Goal: Register for event/course: Sign up to attend an event or enroll in a course

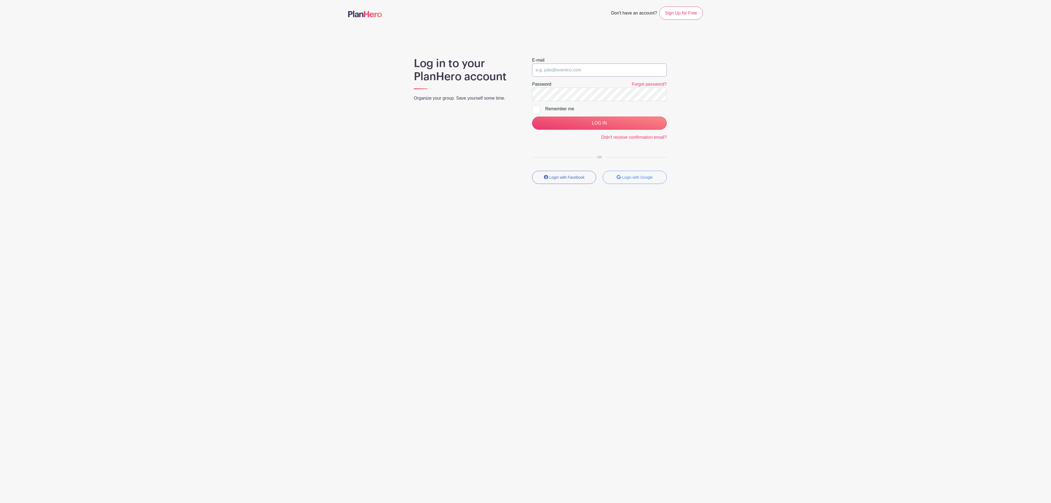
click at [593, 70] on input "email" at bounding box center [599, 70] width 135 height 13
click at [602, 77] on input "email" at bounding box center [599, 70] width 135 height 13
type input "[EMAIL_ADDRESS][DOMAIN_NAME]"
click at [615, 125] on input "LOG IN" at bounding box center [599, 123] width 135 height 13
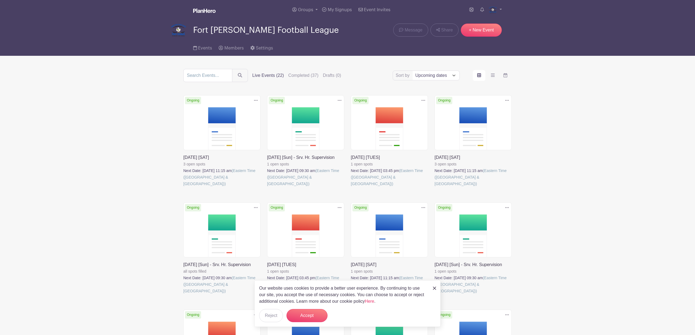
drag, startPoint x: 1050, startPoint y: 2, endPoint x: 554, endPoint y: 125, distance: 511.6
click at [554, 125] on main "Groups All Groups Fort [PERSON_NAME] Football League FTJFL Service Hours Add Ne…" at bounding box center [347, 341] width 695 height 682
click at [183, 187] on link at bounding box center [183, 187] width 0 height 0
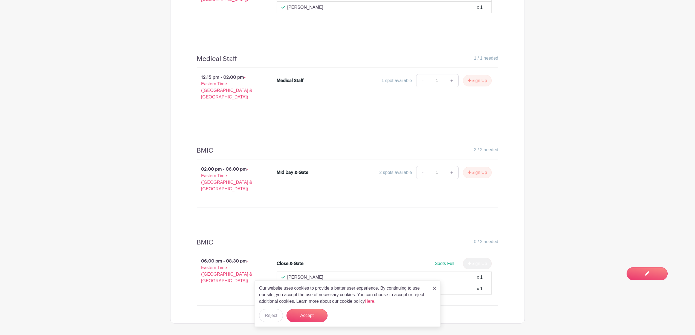
scroll to position [415, 0]
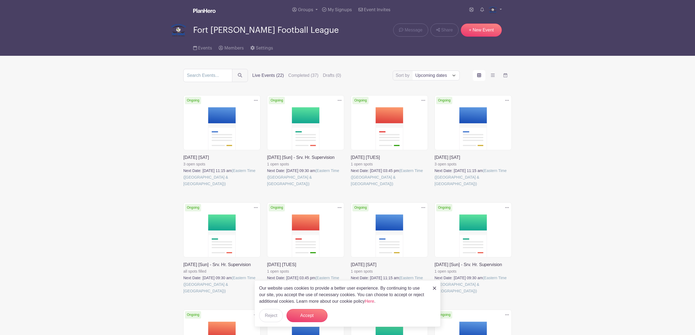
drag, startPoint x: 435, startPoint y: 289, endPoint x: 416, endPoint y: 288, distance: 19.2
click at [435, 289] on img at bounding box center [434, 288] width 3 height 3
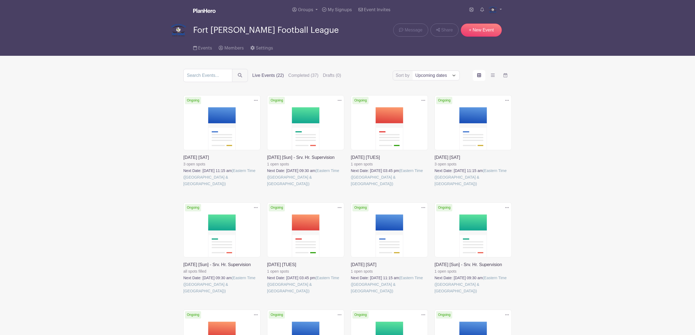
click at [351, 187] on link at bounding box center [351, 187] width 0 height 0
click at [267, 295] on link at bounding box center [267, 295] width 0 height 0
click at [340, 208] on icon at bounding box center [340, 208] width 4 height 4
click at [330, 217] on link "Duplicate" at bounding box center [321, 220] width 43 height 9
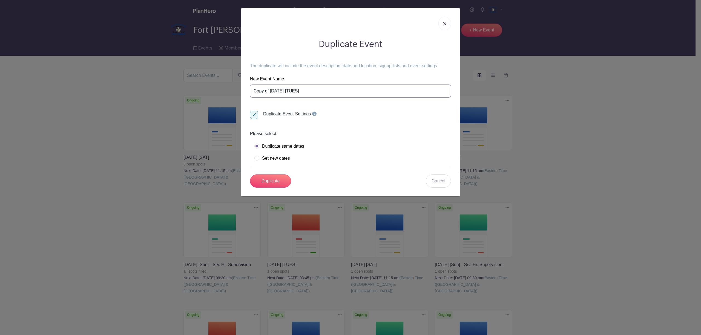
drag, startPoint x: 297, startPoint y: 91, endPoint x: 237, endPoint y: 90, distance: 60.0
click at [237, 90] on div "Duplicate Event The duplicate will include the event description, date and loca…" at bounding box center [350, 167] width 701 height 335
drag, startPoint x: 268, startPoint y: 90, endPoint x: 273, endPoint y: 91, distance: 5.5
click at [268, 90] on input "[DATE] [TUES]" at bounding box center [350, 91] width 201 height 13
click at [300, 91] on input "[DATE] [TUES]" at bounding box center [350, 91] width 201 height 13
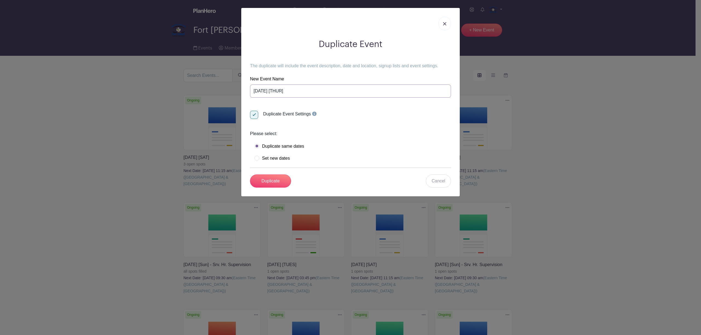
type input "[DATE] [THUR]"
click at [282, 159] on label "Set new dates" at bounding box center [271, 158] width 35 height 5
radio input "true"
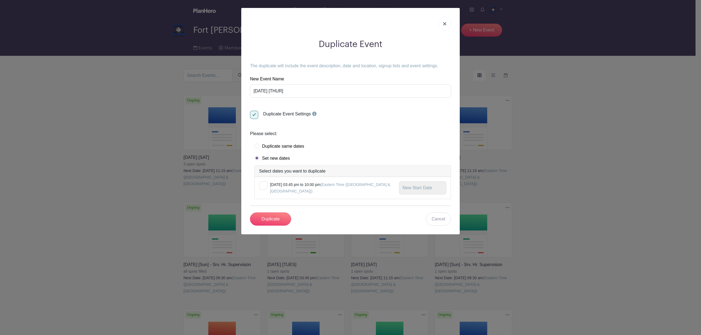
click at [258, 147] on label "Duplicate same dates" at bounding box center [279, 146] width 50 height 5
radio input "true"
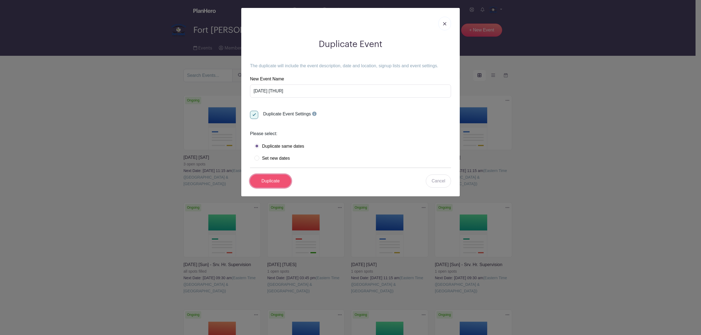
click at [277, 181] on input "Duplicate" at bounding box center [270, 181] width 41 height 13
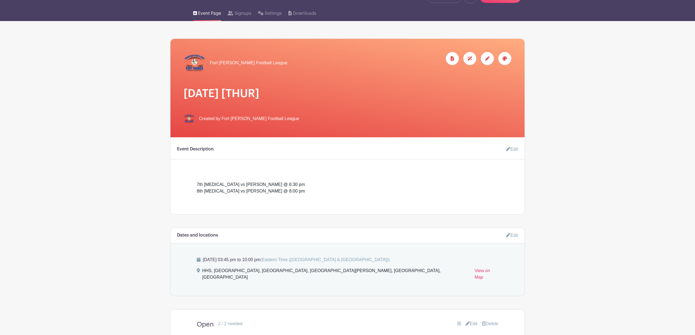
scroll to position [73, 0]
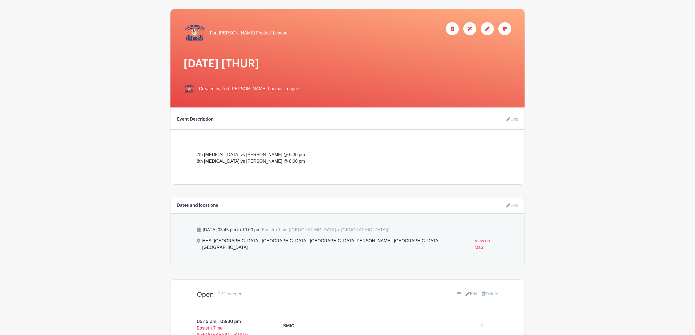
click at [507, 206] on icon at bounding box center [508, 205] width 4 height 4
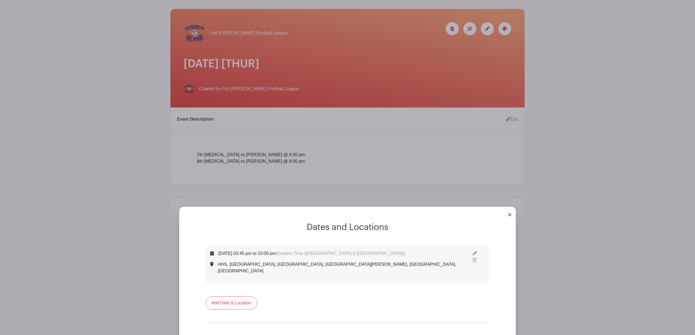
click at [475, 252] on icon at bounding box center [475, 253] width 4 height 4
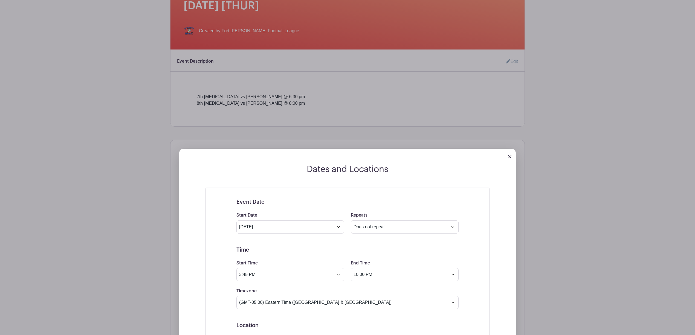
scroll to position [146, 0]
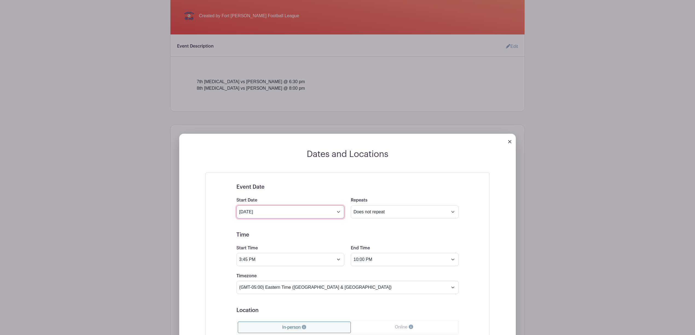
click at [321, 214] on input "[DATE]" at bounding box center [291, 212] width 108 height 13
click at [241, 227] on icon at bounding box center [242, 227] width 4 height 4
select select "7"
click at [290, 274] on span "21" at bounding box center [291, 274] width 11 height 11
type input "[DATE]"
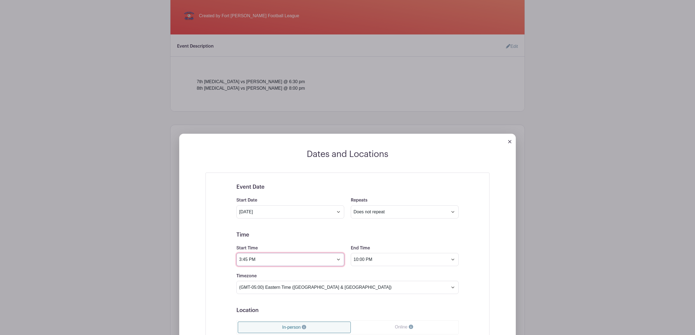
click at [339, 262] on input "3:45 PM" at bounding box center [291, 259] width 108 height 13
click at [248, 286] on div "03" at bounding box center [247, 285] width 18 height 10
click at [262, 284] on div "05" at bounding box center [267, 285] width 18 height 10
click at [278, 281] on div "45" at bounding box center [283, 285] width 18 height 10
click at [311, 276] on div "15" at bounding box center [308, 273] width 18 height 10
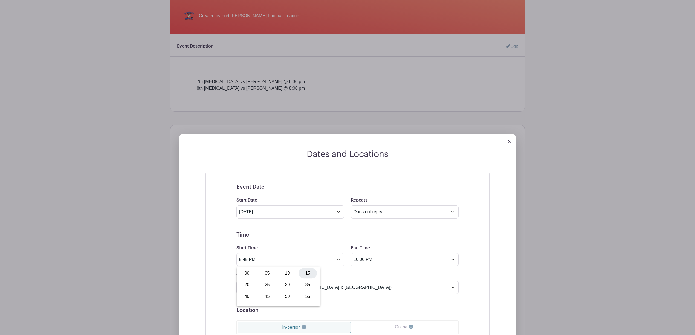
type input "5:15 PM"
click at [390, 265] on input "10:00 PM" at bounding box center [405, 259] width 108 height 13
click at [368, 285] on div "10" at bounding box center [361, 285] width 18 height 10
click at [395, 238] on h5 "Time" at bounding box center [348, 235] width 222 height 7
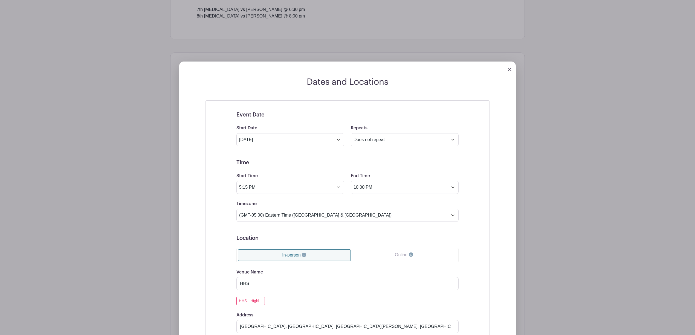
scroll to position [219, 0]
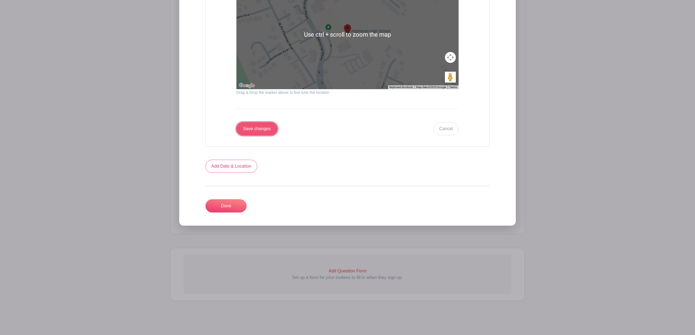
click at [258, 128] on input "Save changes" at bounding box center [257, 128] width 41 height 13
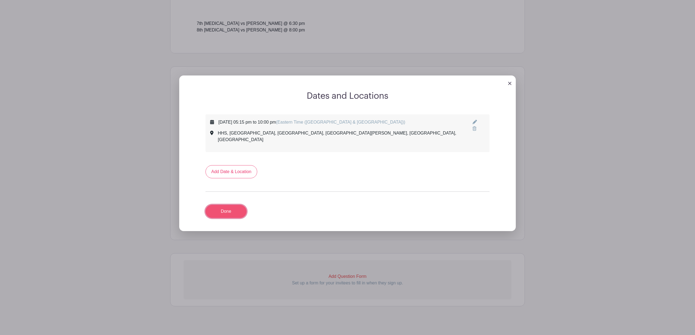
click at [223, 206] on link "Done" at bounding box center [226, 211] width 41 height 13
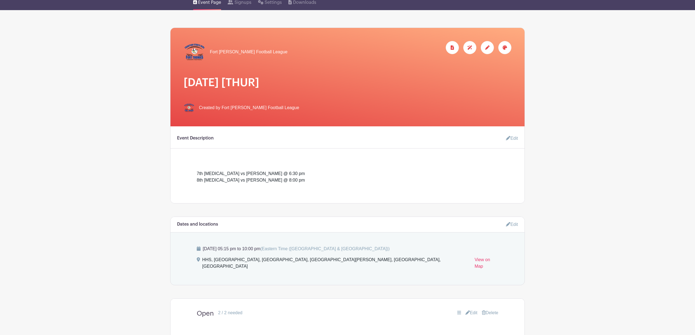
scroll to position [0, 0]
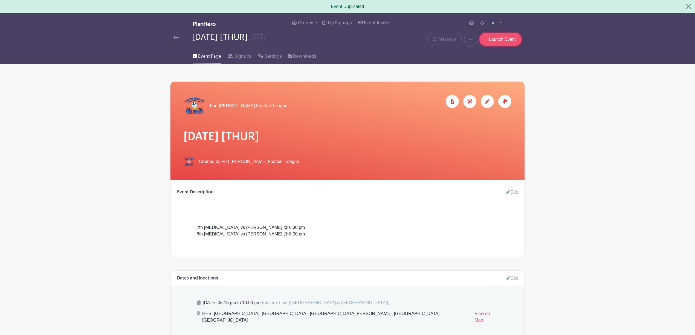
click at [501, 38] on link "Launch Event" at bounding box center [501, 39] width 42 height 13
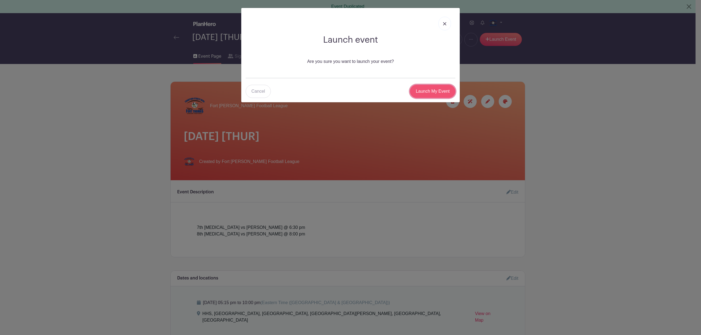
click at [439, 90] on input "Launch My Event" at bounding box center [432, 91] width 45 height 13
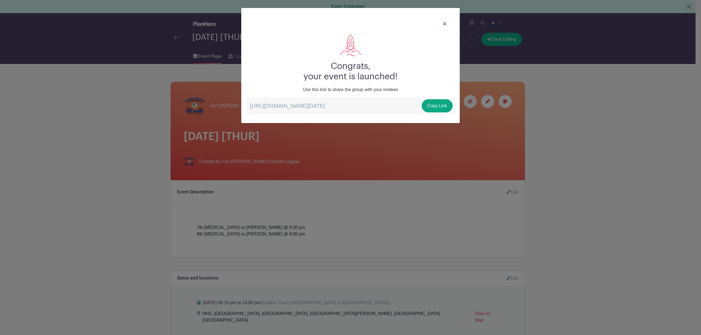
click at [443, 26] on link at bounding box center [444, 24] width 13 height 14
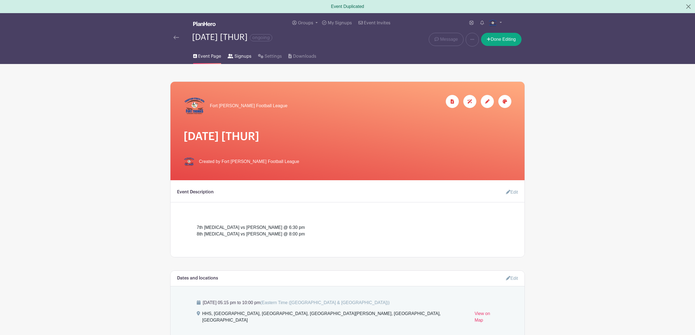
click at [240, 57] on span "Signups" at bounding box center [243, 56] width 17 height 7
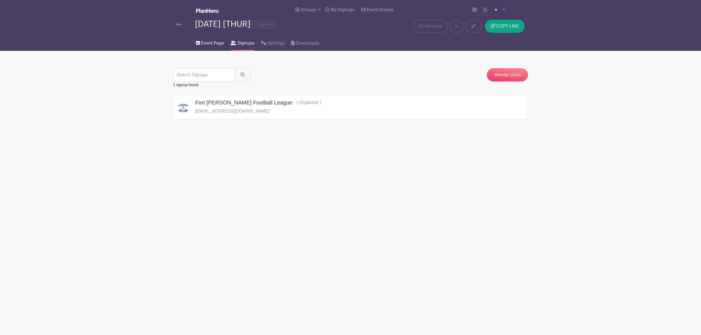
click at [210, 43] on span "Event Page" at bounding box center [212, 43] width 23 height 7
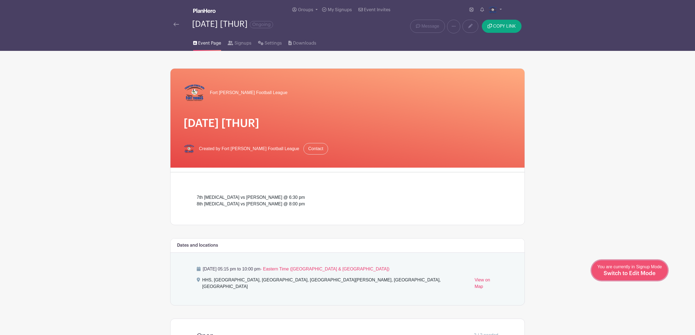
click at [663, 277] on link "Edit Event You are currently in Signup Mode Switch to Edit Mode" at bounding box center [630, 271] width 76 height 20
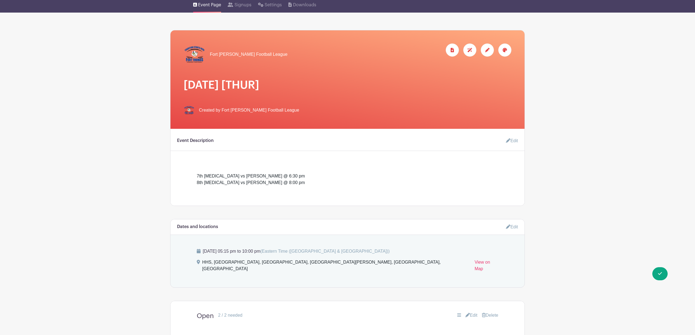
scroll to position [73, 0]
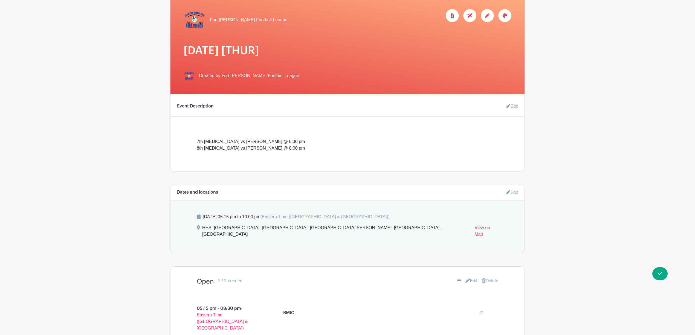
click at [514, 106] on link "Edit" at bounding box center [510, 106] width 16 height 11
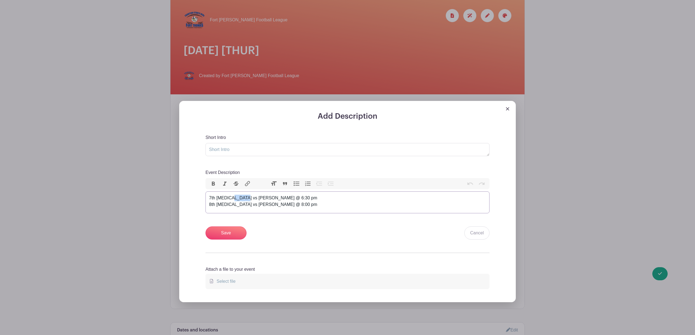
drag, startPoint x: 247, startPoint y: 199, endPoint x: 235, endPoint y: 199, distance: 12.3
click at [234, 199] on div "7th [MEDICAL_DATA] vs [PERSON_NAME] @ 6:30 pm 8th [MEDICAL_DATA] vs [PERSON_NAM…" at bounding box center [347, 201] width 277 height 13
drag, startPoint x: 248, startPoint y: 205, endPoint x: 234, endPoint y: 205, distance: 13.7
click at [234, 205] on div "7th [MEDICAL_DATA] vs Beechwood @ 6:30 pm 8th [MEDICAL_DATA] vs [PERSON_NAME] @…" at bounding box center [347, 201] width 277 height 13
type trix-editor "<div>7th [MEDICAL_DATA] vs Beechwood @ 6:30 pm<br>8th [MEDICAL_DATA] vs Beechwo…"
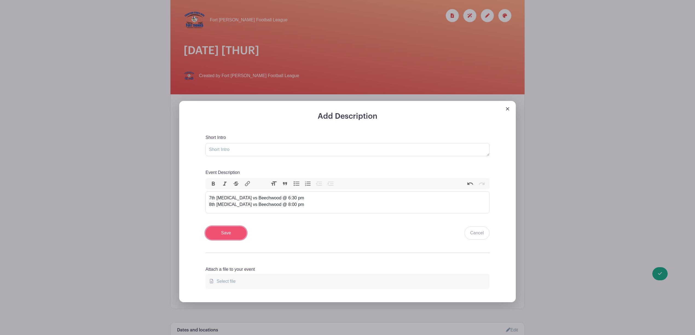
click at [232, 231] on input "Save" at bounding box center [226, 233] width 41 height 13
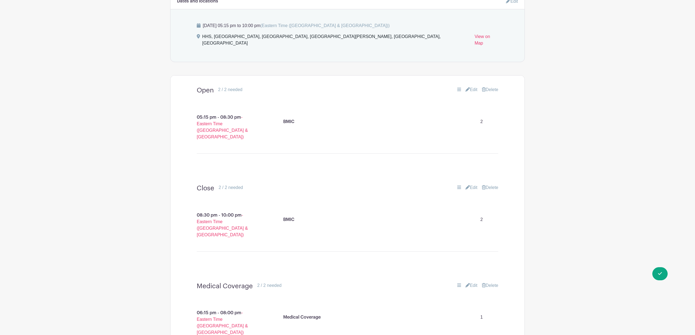
scroll to position [255, 0]
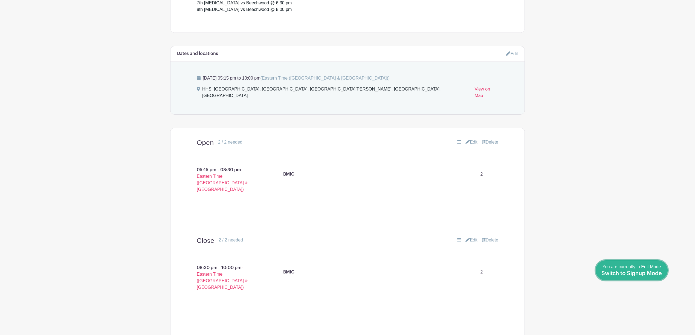
click at [660, 271] on div "You are currently in Edit Mode Switch to Signup Mode" at bounding box center [632, 270] width 61 height 13
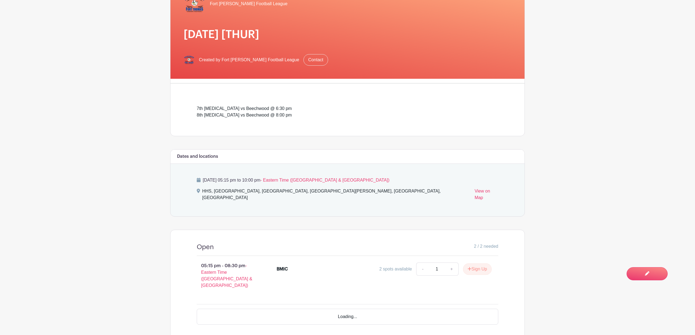
scroll to position [219, 0]
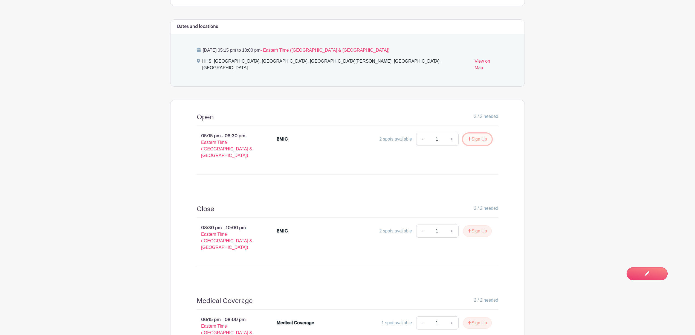
click at [482, 136] on button "Sign Up" at bounding box center [477, 139] width 29 height 11
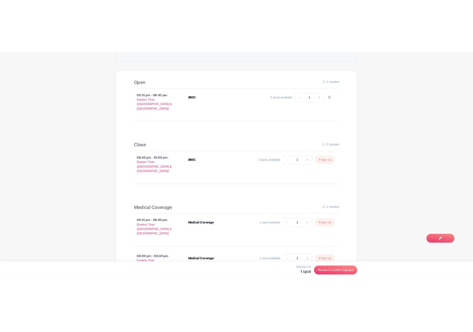
scroll to position [292, 0]
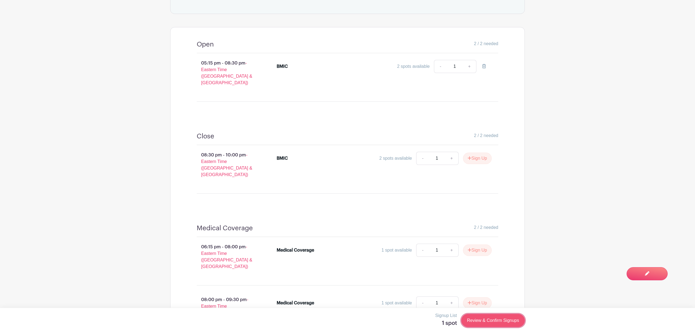
click at [511, 319] on link "Review & Confirm Signups" at bounding box center [494, 320] width 64 height 13
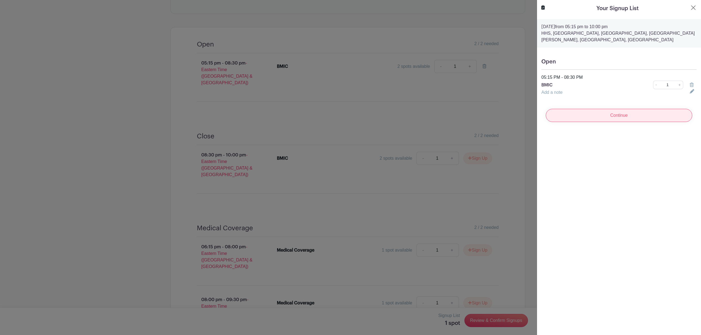
click at [599, 112] on input "Continue" at bounding box center [619, 115] width 146 height 13
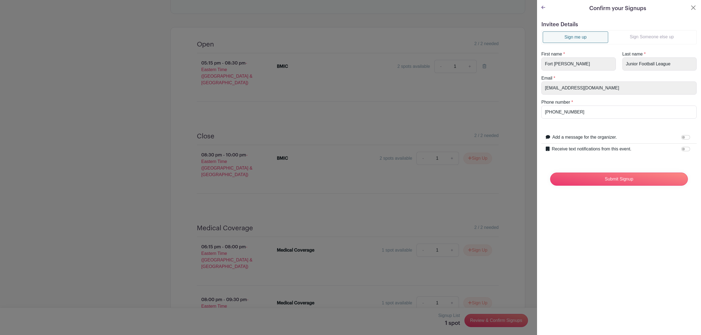
click at [652, 38] on link "Sign Someone else up" at bounding box center [651, 36] width 87 height 11
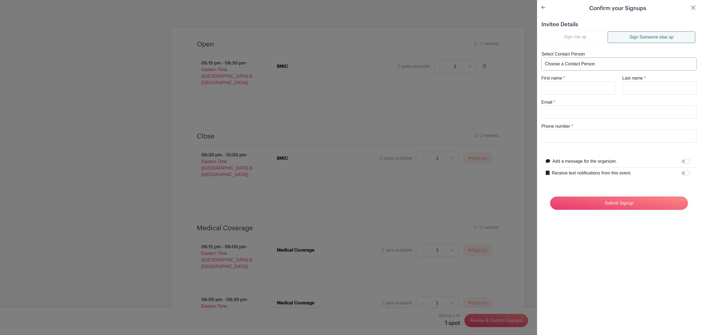
click at [607, 65] on select "Choose a Contact Person" at bounding box center [618, 63] width 155 height 13
click at [573, 89] on input "First name" at bounding box center [578, 88] width 74 height 13
type input "[PERSON_NAME]"
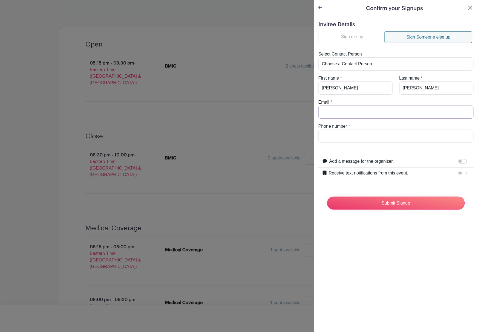
click at [367, 114] on input "Email" at bounding box center [395, 112] width 155 height 13
paste input "[EMAIL_ADDRESS][DOMAIN_NAME]"
type input "[EMAIL_ADDRESS][DOMAIN_NAME]"
click at [364, 135] on input "Phone number" at bounding box center [395, 136] width 155 height 13
type input "[PHONE_NUMBER]"
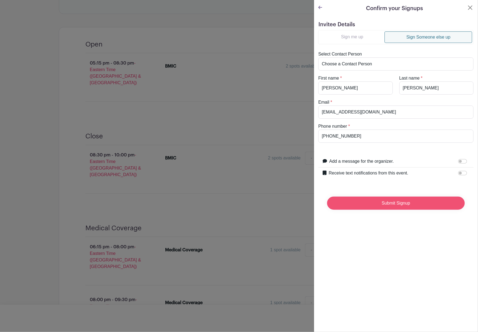
click at [393, 204] on input "Submit Signup" at bounding box center [396, 203] width 138 height 13
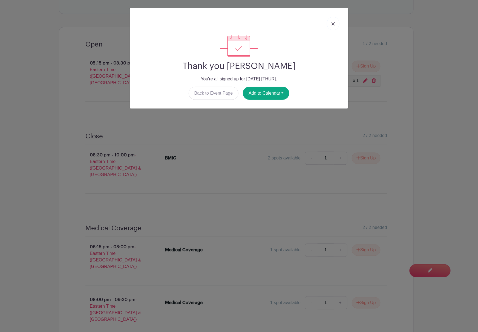
click at [332, 25] on img at bounding box center [333, 23] width 3 height 3
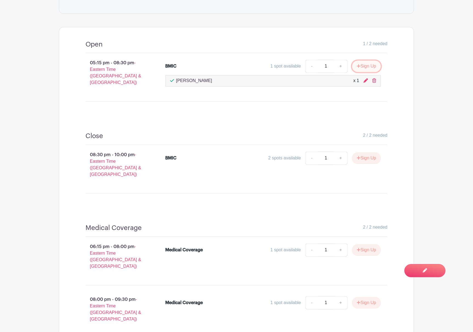
click at [368, 63] on button "Sign Up" at bounding box center [366, 66] width 29 height 11
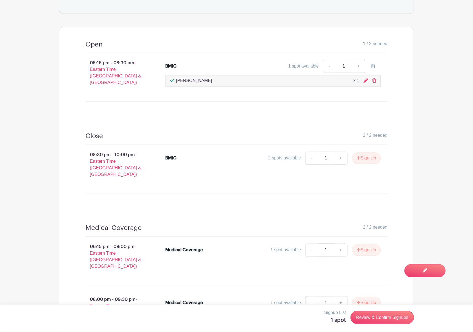
click at [300, 63] on div "1 spot available" at bounding box center [303, 66] width 30 height 7
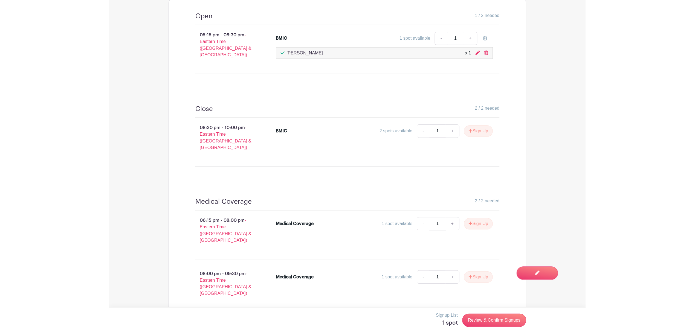
scroll to position [318, 0]
click at [583, 68] on main "Groups All Groups Fort [PERSON_NAME] Football League FTJFL Service Hours Add Ne…" at bounding box center [347, 23] width 695 height 683
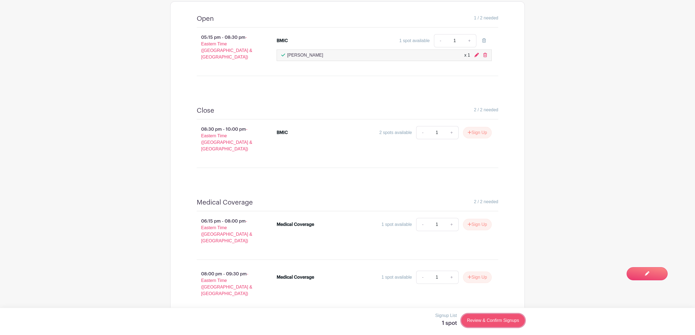
click at [502, 323] on link "Review & Confirm Signups" at bounding box center [494, 320] width 64 height 13
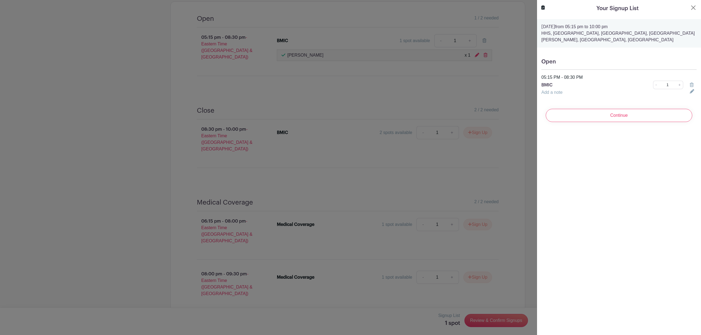
click at [592, 114] on input "Continue" at bounding box center [619, 115] width 146 height 13
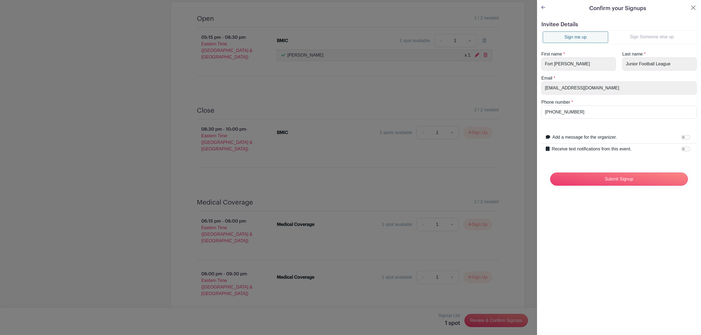
click at [655, 38] on link "Sign Someone else up" at bounding box center [651, 36] width 87 height 11
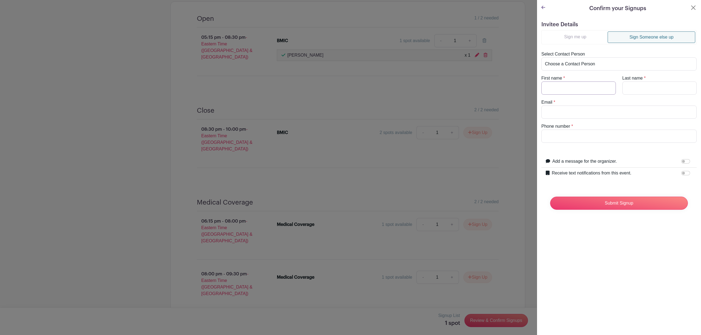
click at [580, 90] on input "First name" at bounding box center [578, 88] width 74 height 13
type input "[PERSON_NAME]"
click at [569, 114] on input "Email" at bounding box center [618, 112] width 155 height 13
paste input "[PERSON_NAME][EMAIL_ADDRESS][PERSON_NAME][DOMAIN_NAME]"
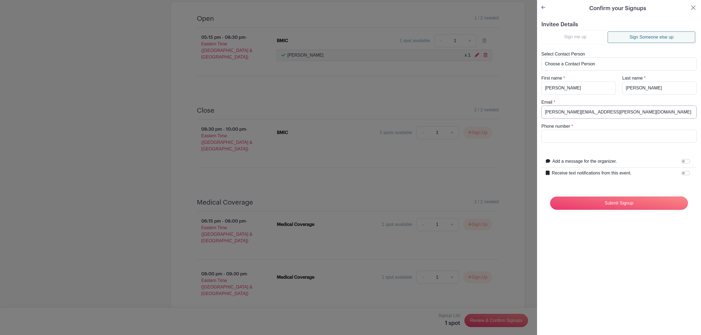
type input "[PERSON_NAME][EMAIL_ADDRESS][PERSON_NAME][DOMAIN_NAME]"
click at [584, 133] on input "Phone number" at bounding box center [618, 136] width 155 height 13
type input "[PHONE_NUMBER]"
click at [604, 209] on input "Submit Signup" at bounding box center [619, 203] width 138 height 13
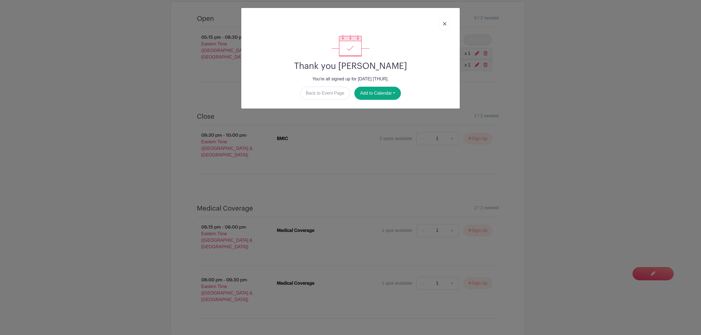
click at [444, 25] on img at bounding box center [444, 23] width 3 height 3
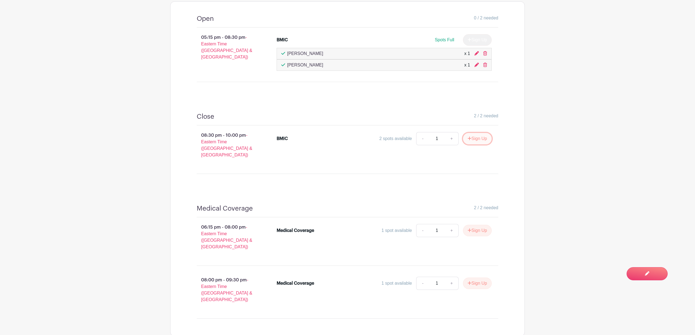
click at [478, 135] on button "Sign Up" at bounding box center [477, 138] width 29 height 11
click at [490, 323] on link "Review & Confirm Signups" at bounding box center [494, 320] width 64 height 13
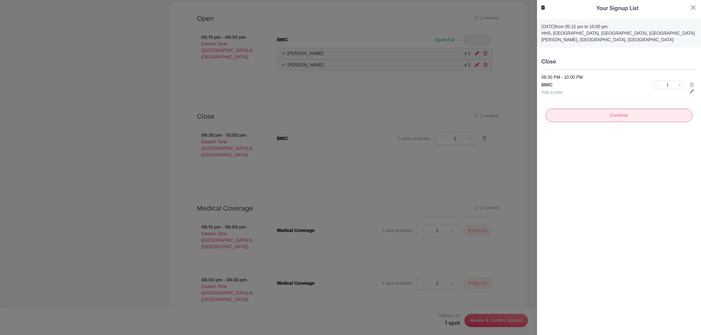
click at [642, 110] on input "Continue" at bounding box center [619, 115] width 146 height 13
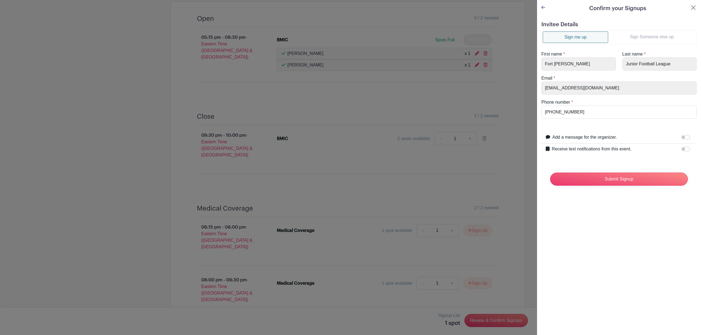
drag, startPoint x: 652, startPoint y: 36, endPoint x: 631, endPoint y: 50, distance: 25.7
click at [652, 36] on link "Sign Someone else up" at bounding box center [651, 36] width 87 height 11
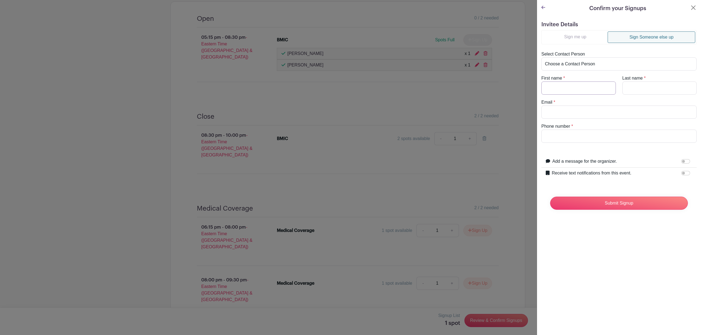
click at [577, 86] on input "First name" at bounding box center [578, 88] width 74 height 13
type input "[PERSON_NAME]"
drag, startPoint x: 583, startPoint y: 92, endPoint x: 527, endPoint y: 88, distance: 56.0
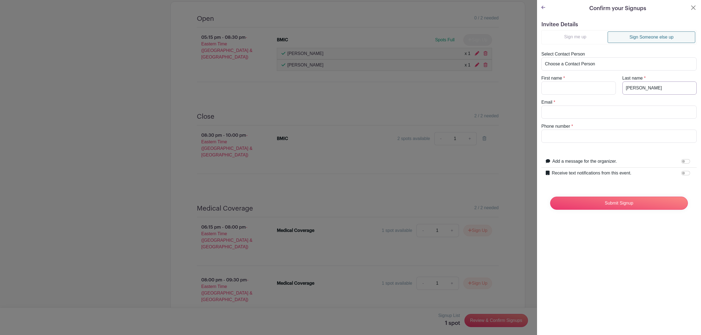
drag, startPoint x: 655, startPoint y: 85, endPoint x: 617, endPoint y: 87, distance: 38.4
click at [619, 87] on div "Last name * [PERSON_NAME]" at bounding box center [659, 85] width 81 height 20
click at [553, 114] on input "Email" at bounding box center [618, 112] width 155 height 13
paste input "[EMAIL_ADDRESS][DOMAIN_NAME]"
type input "[EMAIL_ADDRESS][DOMAIN_NAME]"
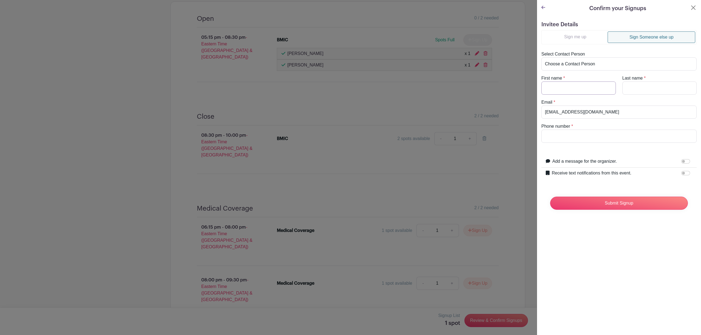
drag, startPoint x: 566, startPoint y: 89, endPoint x: 566, endPoint y: 84, distance: 5.2
click at [566, 88] on input "First name" at bounding box center [578, 88] width 74 height 13
type input "A"
type input "[PERSON_NAME]"
type input "Kuhnhein"
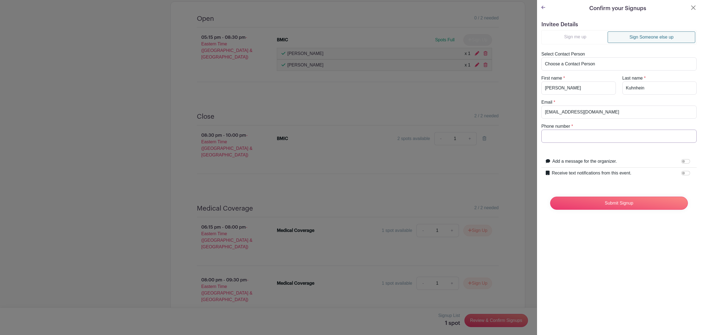
click at [596, 139] on input "Phone number" at bounding box center [618, 136] width 155 height 13
click at [552, 134] on input "859206-5686" at bounding box center [618, 136] width 155 height 13
type input "[PHONE_NUMBER]"
click at [622, 203] on input "Submit Signup" at bounding box center [619, 203] width 138 height 13
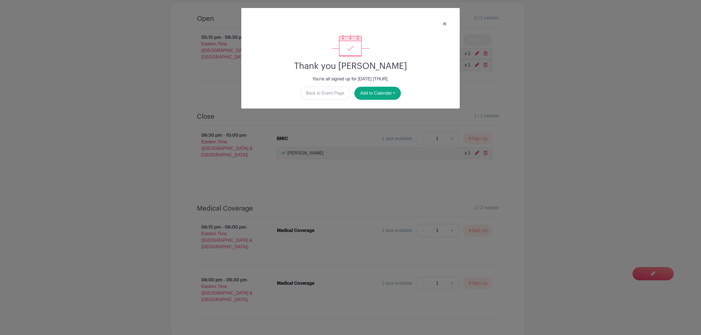
click at [445, 24] on img at bounding box center [444, 23] width 3 height 3
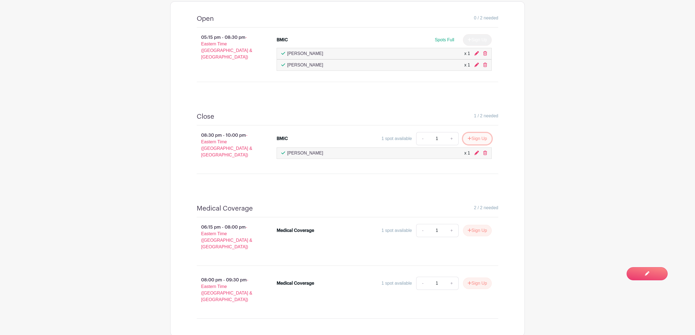
click at [482, 134] on button "Sign Up" at bounding box center [477, 138] width 29 height 11
click at [480, 321] on link "Review & Confirm Signups" at bounding box center [494, 320] width 64 height 13
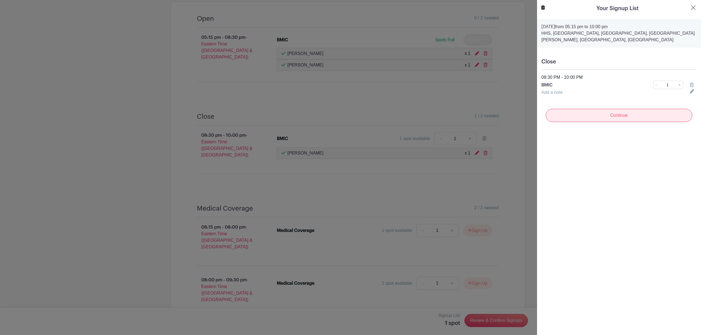
click at [619, 109] on input "Continue" at bounding box center [619, 115] width 146 height 13
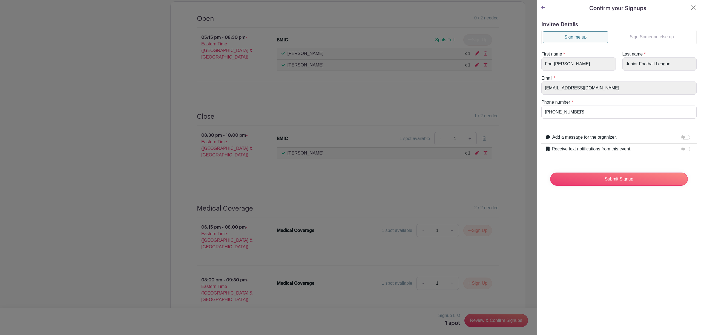
click at [640, 38] on link "Sign Someone else up" at bounding box center [651, 36] width 87 height 11
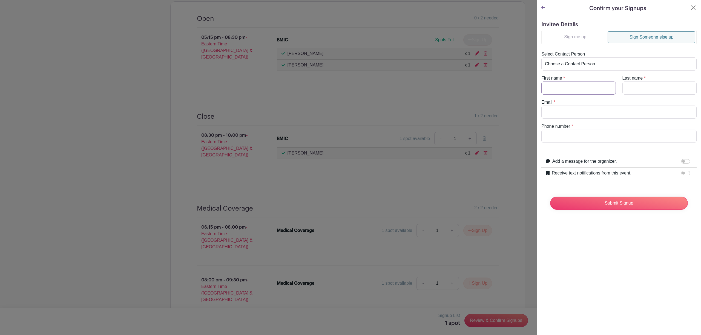
click at [581, 88] on input "First name" at bounding box center [578, 88] width 74 height 13
click at [581, 88] on input "Char" at bounding box center [578, 88] width 74 height 13
type input "[PERSON_NAME]"
type input "Brown"
click at [570, 114] on input "Email" at bounding box center [618, 112] width 155 height 13
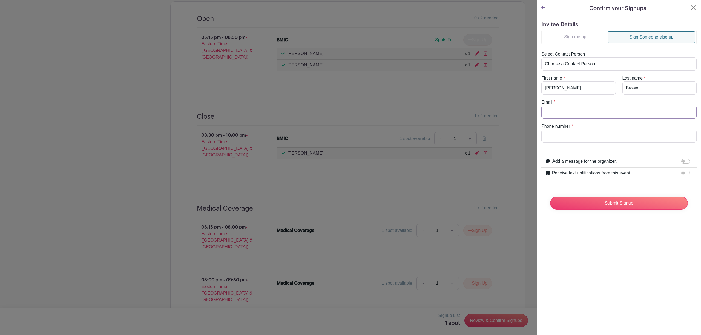
paste input "[EMAIL_ADDRESS][DOMAIN_NAME]"
type input "[EMAIL_ADDRESS][DOMAIN_NAME]"
click at [569, 139] on input "Phone number" at bounding box center [618, 136] width 155 height 13
type input "[PHONE_NUMBER]"
click at [624, 210] on input "Submit Signup" at bounding box center [619, 203] width 138 height 13
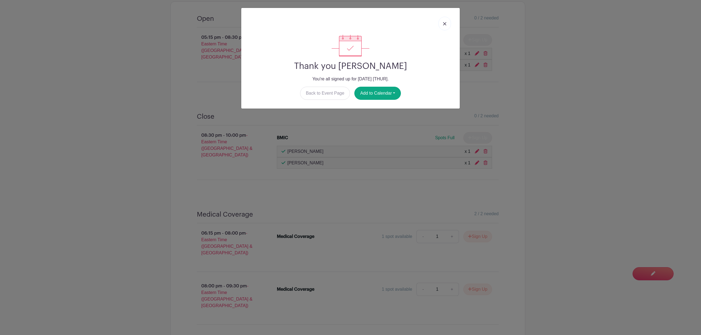
click at [444, 22] on img at bounding box center [444, 23] width 3 height 3
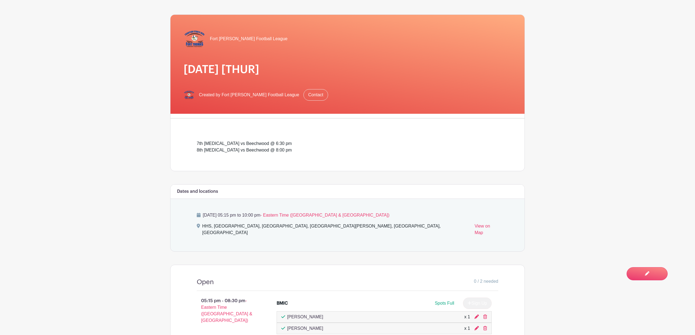
scroll to position [0, 0]
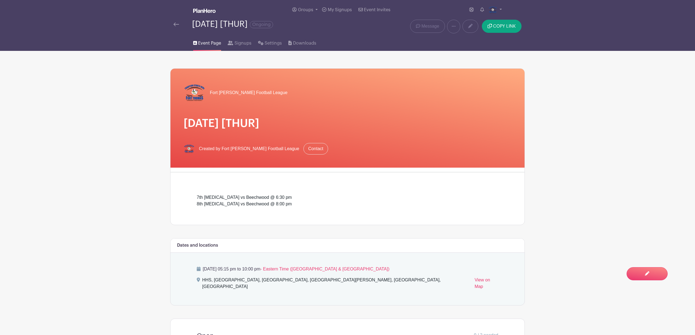
click at [176, 24] on img at bounding box center [176, 24] width 5 height 4
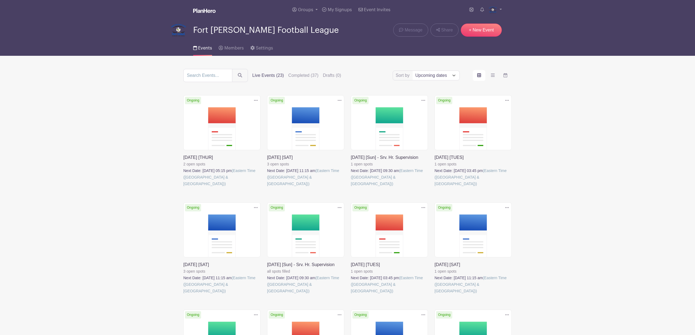
click at [580, 151] on main "Groups All Groups Fort [PERSON_NAME] Football League FTJFL Service Hours Add Ne…" at bounding box center [347, 341] width 695 height 682
click at [183, 187] on link at bounding box center [183, 187] width 0 height 0
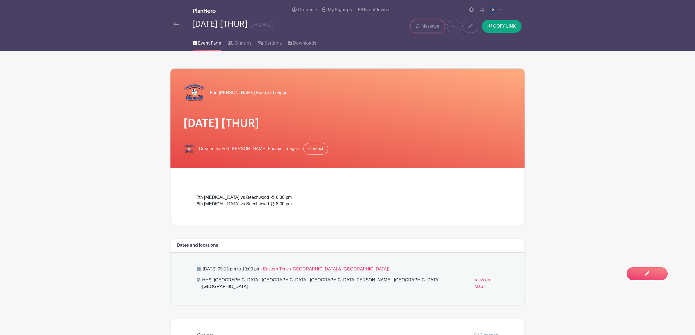
click at [443, 22] on link "Message" at bounding box center [427, 26] width 35 height 13
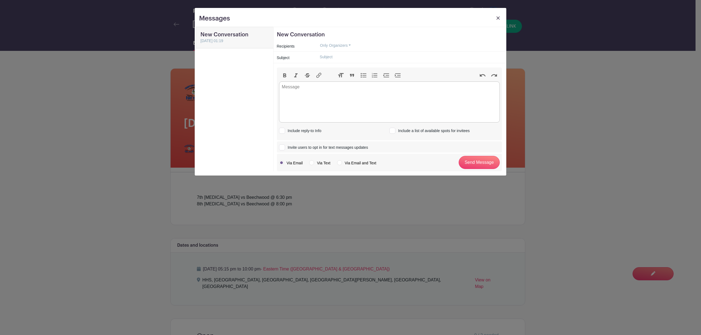
click at [500, 16] on link at bounding box center [498, 20] width 8 height 10
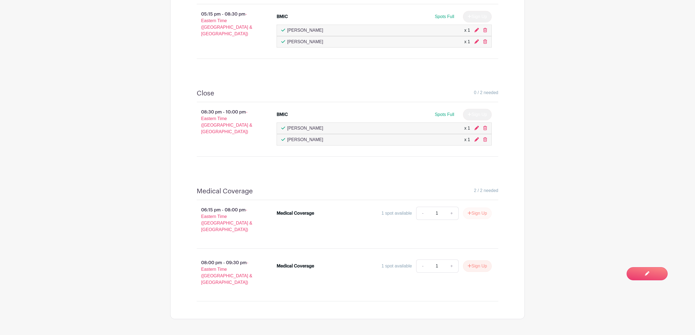
scroll to position [231, 0]
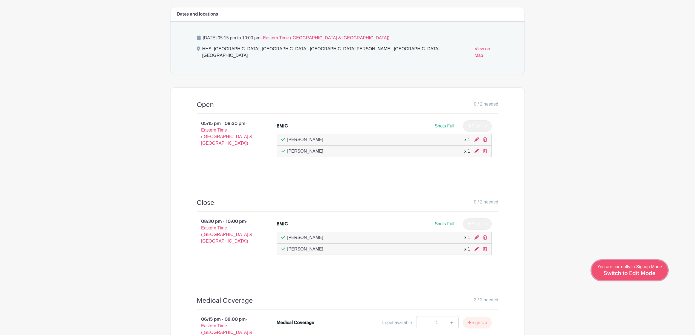
click at [653, 275] on span "Switch to Edit Mode" at bounding box center [630, 273] width 52 height 5
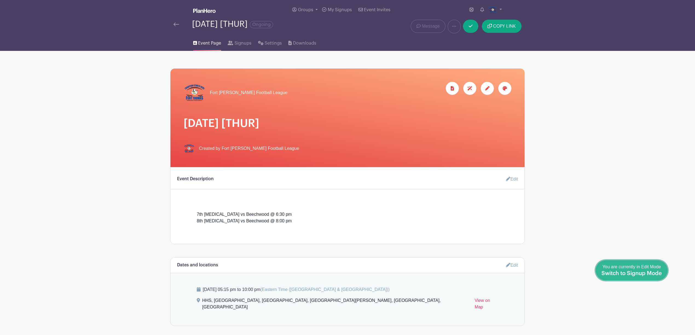
click at [661, 276] on span "Switch to Signup Mode" at bounding box center [632, 273] width 61 height 5
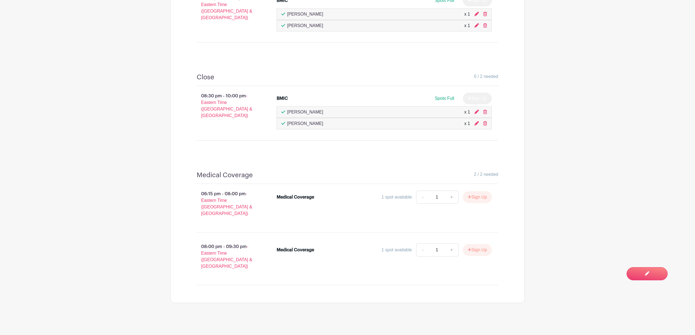
scroll to position [341, 0]
